Goal: Find specific page/section: Find specific page/section

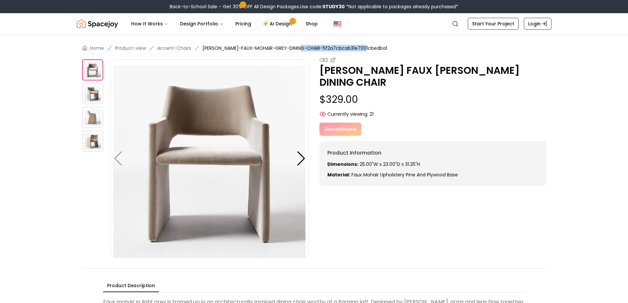
drag, startPoint x: 301, startPoint y: 47, endPoint x: 373, endPoint y: 50, distance: 72.3
click at [373, 50] on ol "Home Product-view Accent-Chairs [PERSON_NAME]-FAUX-MOHAIR-GREY-DINING-CHAIR-5f2…" at bounding box center [314, 48] width 464 height 7
copy span "5f2a7cbcab31e7001cbedba1"
click at [377, 45] on ol "Home Product-view Accent-Chairs [PERSON_NAME]-FAUX-MOHAIR-GREY-DINING-CHAIR-5f2…" at bounding box center [314, 48] width 464 height 7
drag, startPoint x: 202, startPoint y: 48, endPoint x: 376, endPoint y: 49, distance: 174.3
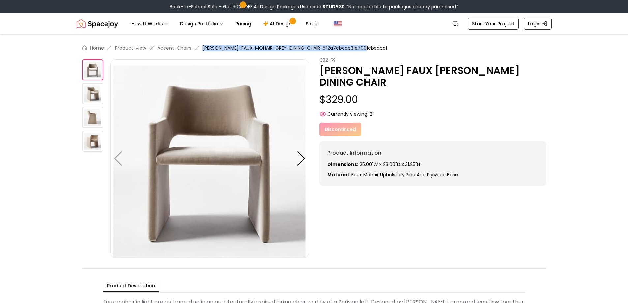
click at [376, 49] on ol "Home Product-view Accent-Chairs [PERSON_NAME]-FAUX-MOHAIR-GREY-DINING-CHAIR-5f2…" at bounding box center [314, 48] width 464 height 7
copy span "[PERSON_NAME]-FAUX-MOHAIR-GREY-DINING-CHAIR-5f2a7cbcab31e7001cbedba1"
click at [370, 42] on div "Home Product-view Accent-Chairs [PERSON_NAME]-FAUX-MOHAIR-GREY-DINING-CHAIR-5f2…" at bounding box center [314, 180] width 506 height 293
drag, startPoint x: 300, startPoint y: 48, endPoint x: 369, endPoint y: 49, distance: 69.2
click at [369, 49] on ol "Home Product-view Accent-Chairs [PERSON_NAME]-FAUX-MOHAIR-GREY-DINING-CHAIR-5f2…" at bounding box center [314, 48] width 464 height 7
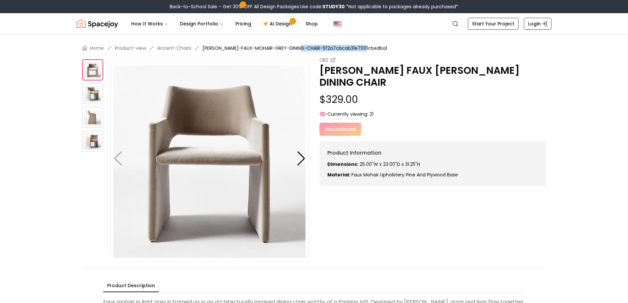
copy span "5f2a7cbcab31e7001cbedba1"
click at [375, 45] on ol "Home Product-view Accent-Chairs [PERSON_NAME]-FAUX-MOHAIR-GREY-DINING-CHAIR-5f2…" at bounding box center [314, 48] width 464 height 7
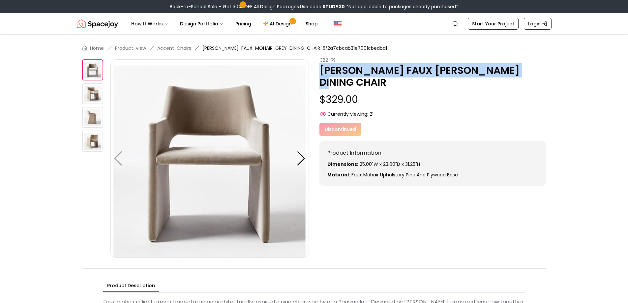
drag, startPoint x: 320, startPoint y: 70, endPoint x: 525, endPoint y: 73, distance: 205.3
click at [525, 73] on p "[PERSON_NAME] FAUX [PERSON_NAME] DINING CHAIR" at bounding box center [432, 77] width 227 height 24
copy p "[PERSON_NAME] FAUX [PERSON_NAME] DINING CHAIR"
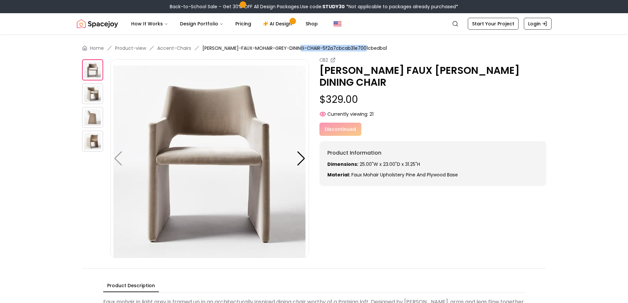
drag, startPoint x: 300, startPoint y: 47, endPoint x: 365, endPoint y: 48, distance: 65.6
click at [365, 48] on ol "Home Product-view Accent-Chairs [PERSON_NAME]-FAUX-MOHAIR-GREY-DINING-CHAIR-5f2…" at bounding box center [314, 48] width 464 height 7
copy span "5f2a7cbcab31e7001cbedba1"
